Goal: Task Accomplishment & Management: Manage account settings

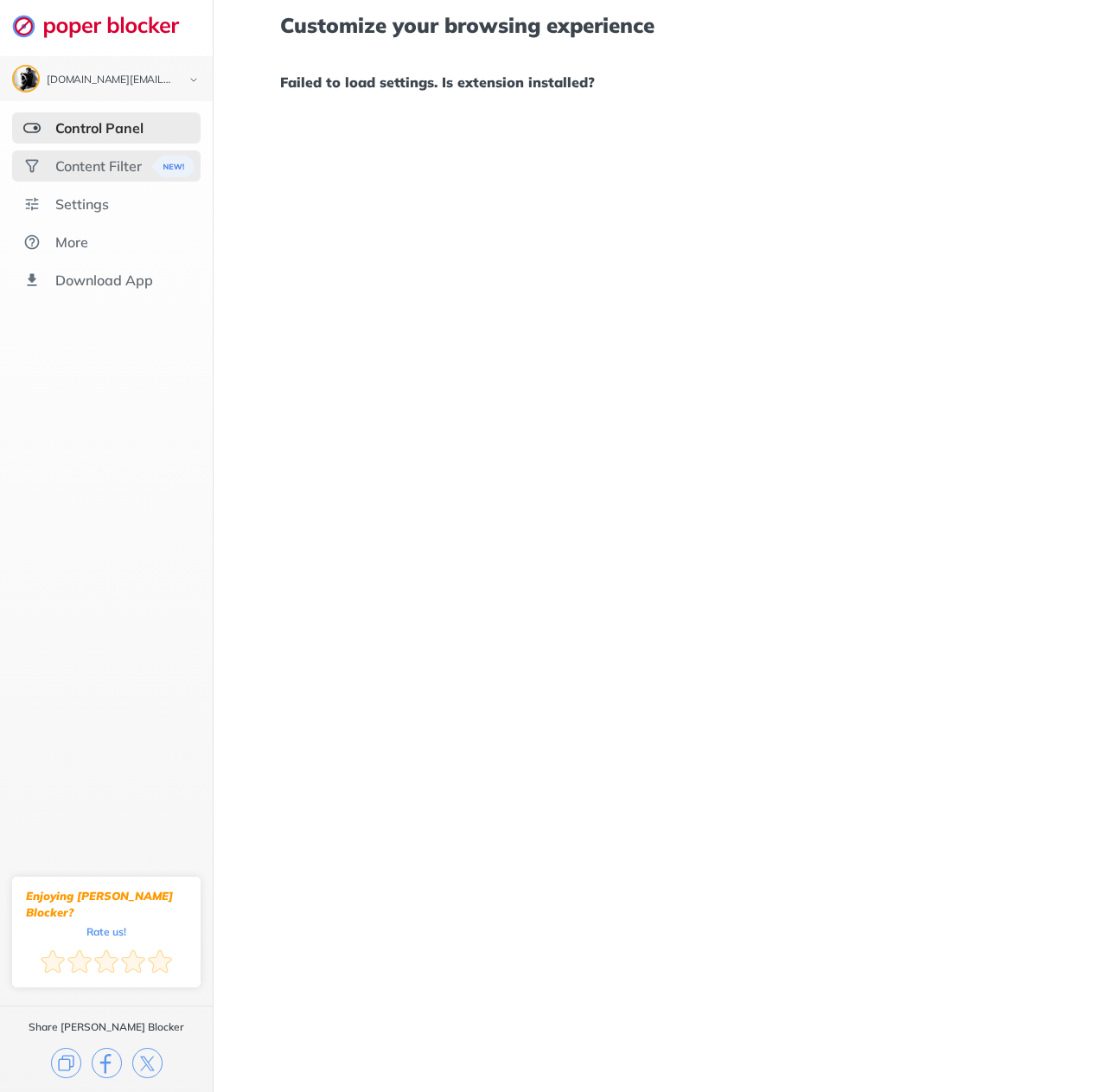
click at [137, 169] on div "Content Filter" at bounding box center [98, 165] width 86 height 17
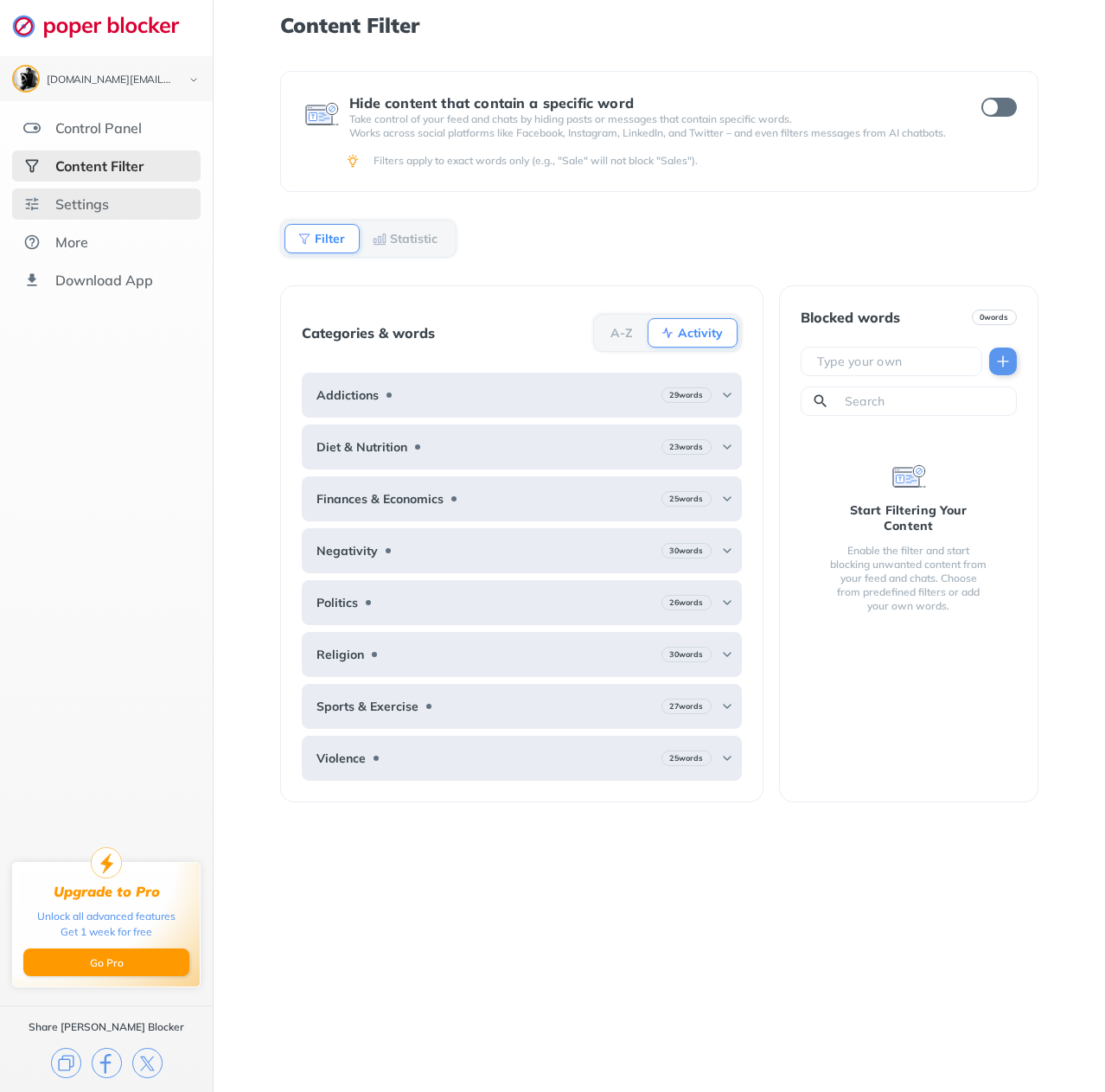
click at [126, 213] on div "Settings" at bounding box center [106, 203] width 188 height 31
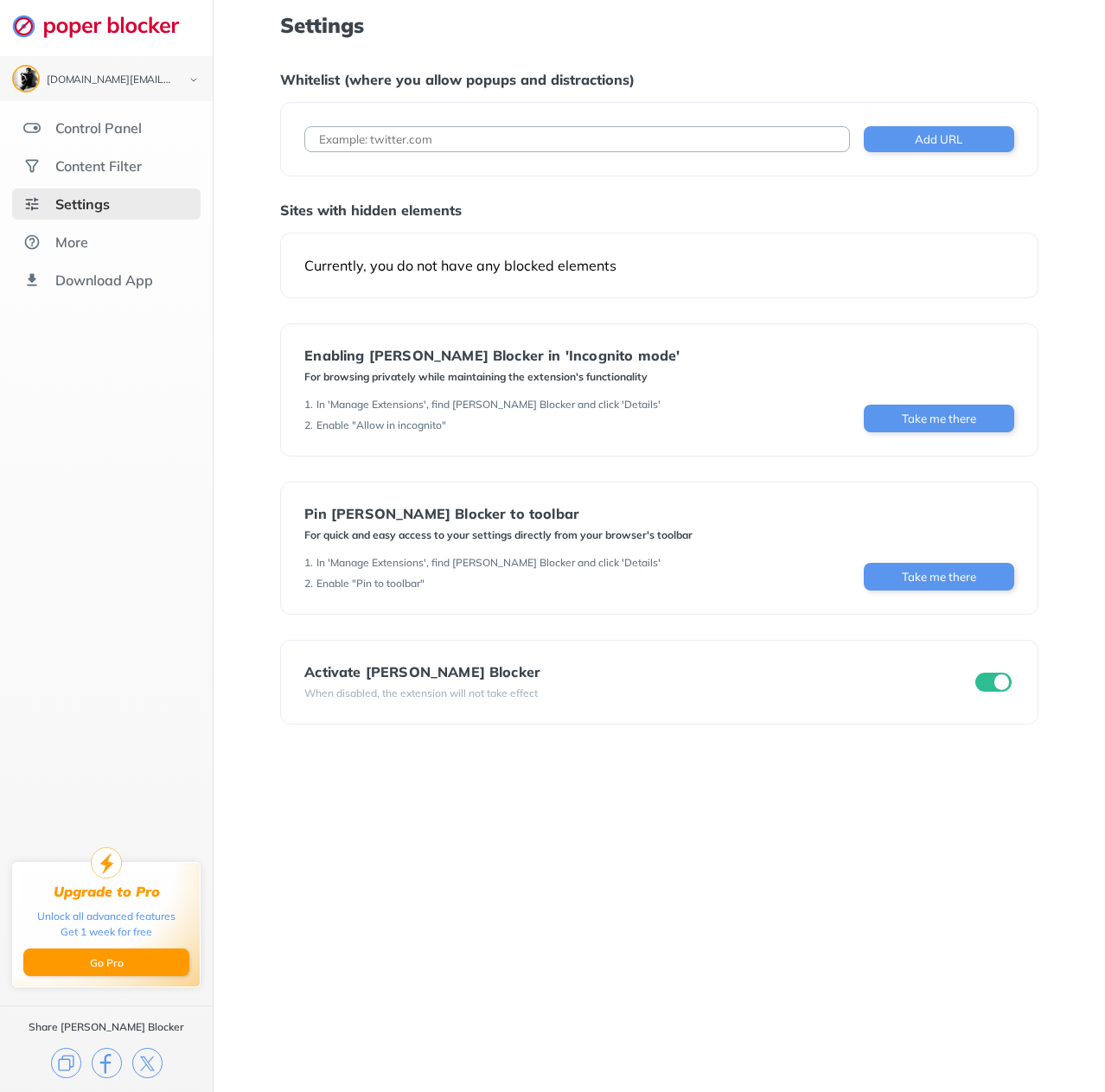
click at [405, 139] on input at bounding box center [576, 138] width 545 height 26
type input "[DOMAIN_NAME]"
click at [912, 143] on button "Add URL" at bounding box center [939, 138] width 151 height 26
